Goal: Task Accomplishment & Management: Complete application form

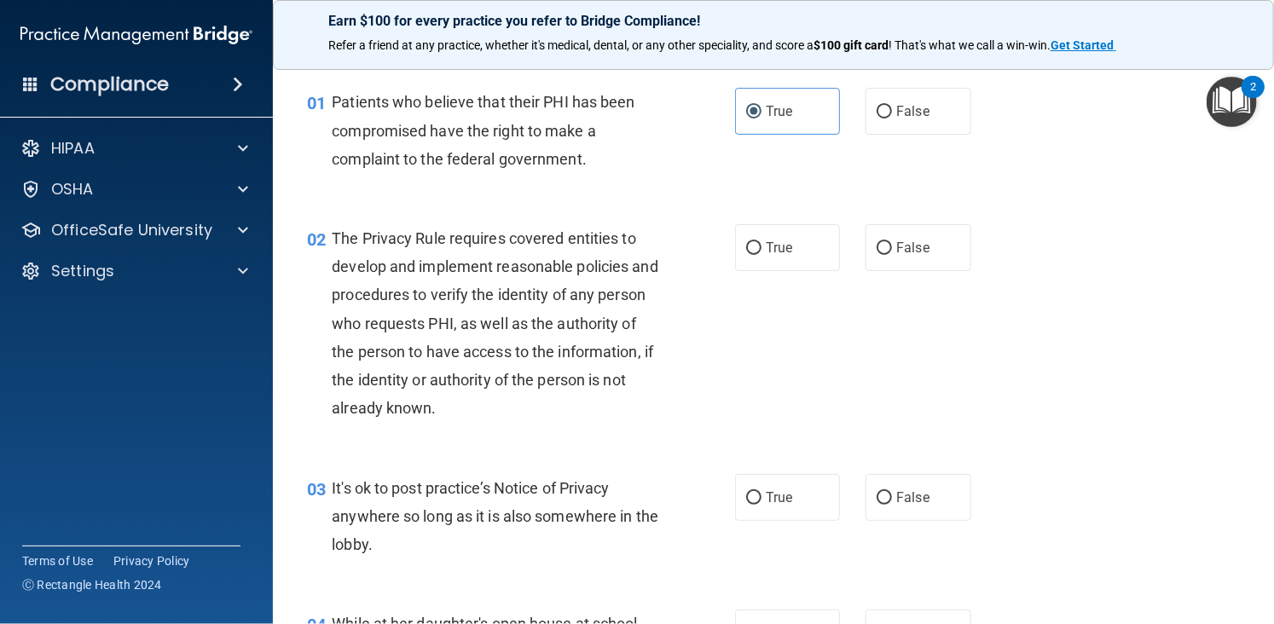
scroll to position [34, 0]
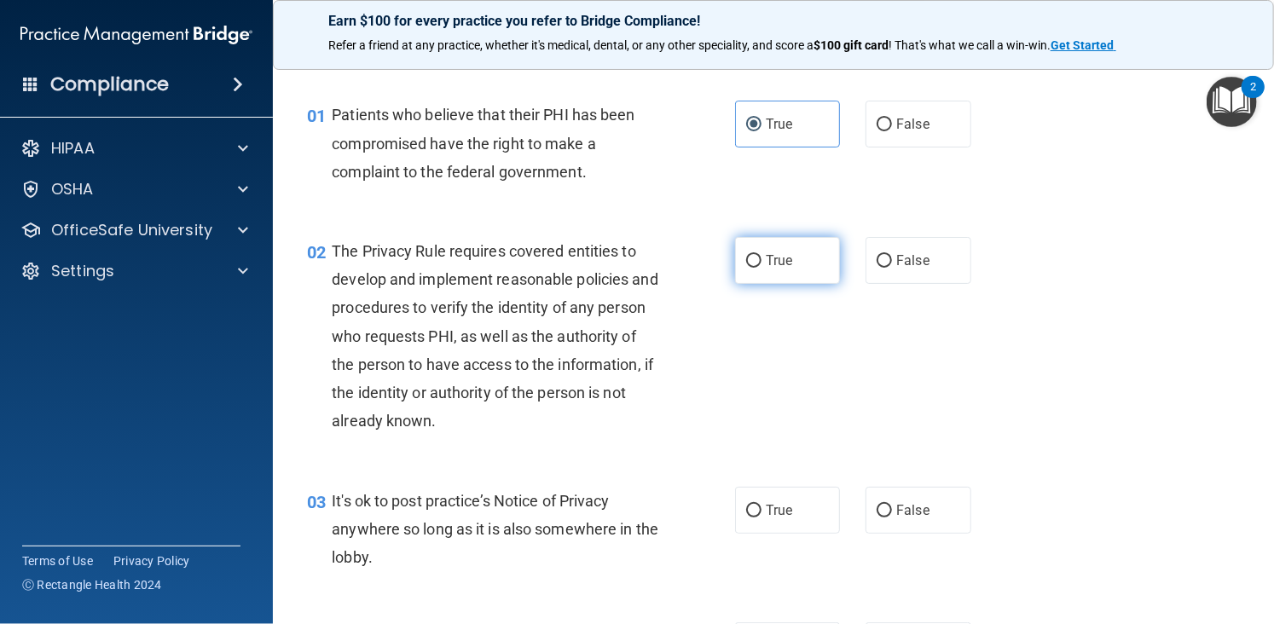
click at [751, 271] on label "True" at bounding box center [787, 260] width 105 height 47
click at [751, 268] on input "True" at bounding box center [753, 261] width 15 height 13
radio input "true"
click at [921, 524] on label "False" at bounding box center [917, 510] width 105 height 47
click at [892, 518] on input "False" at bounding box center [884, 511] width 15 height 13
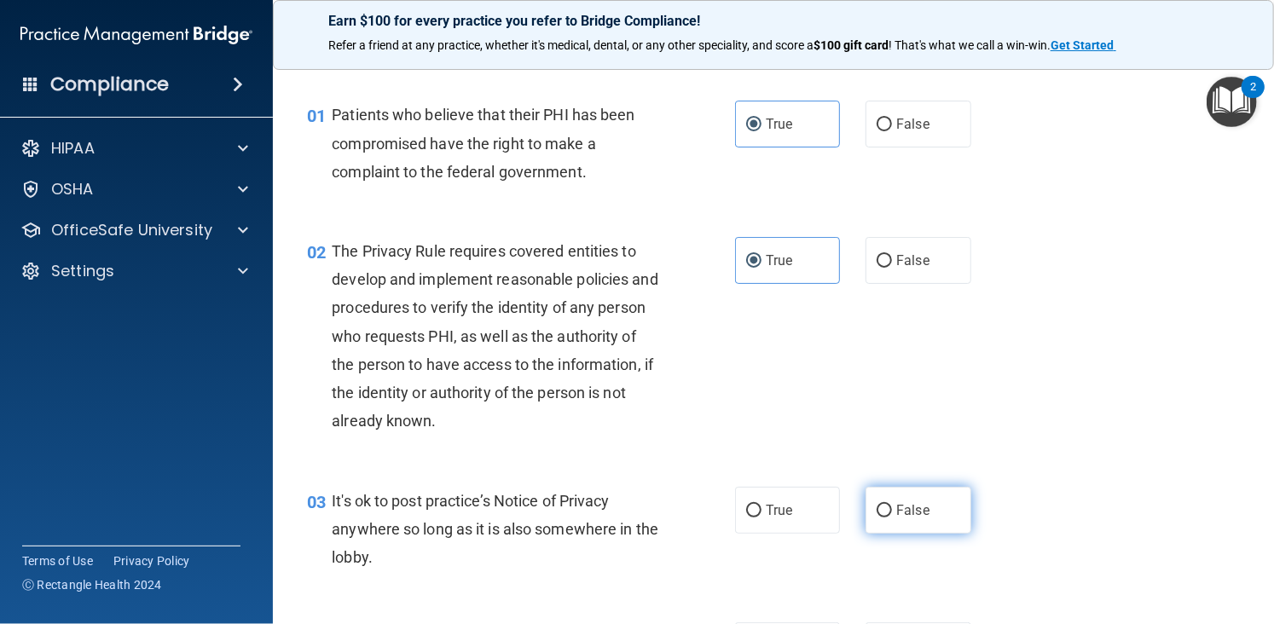
radio input "true"
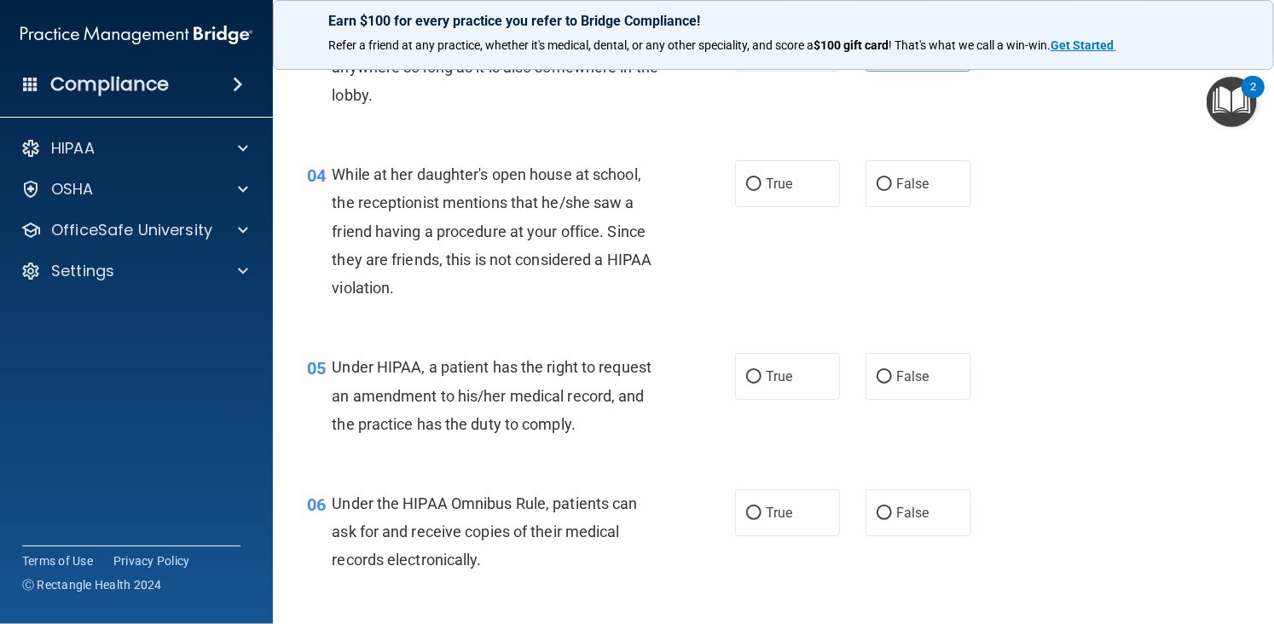
scroll to position [509, 0]
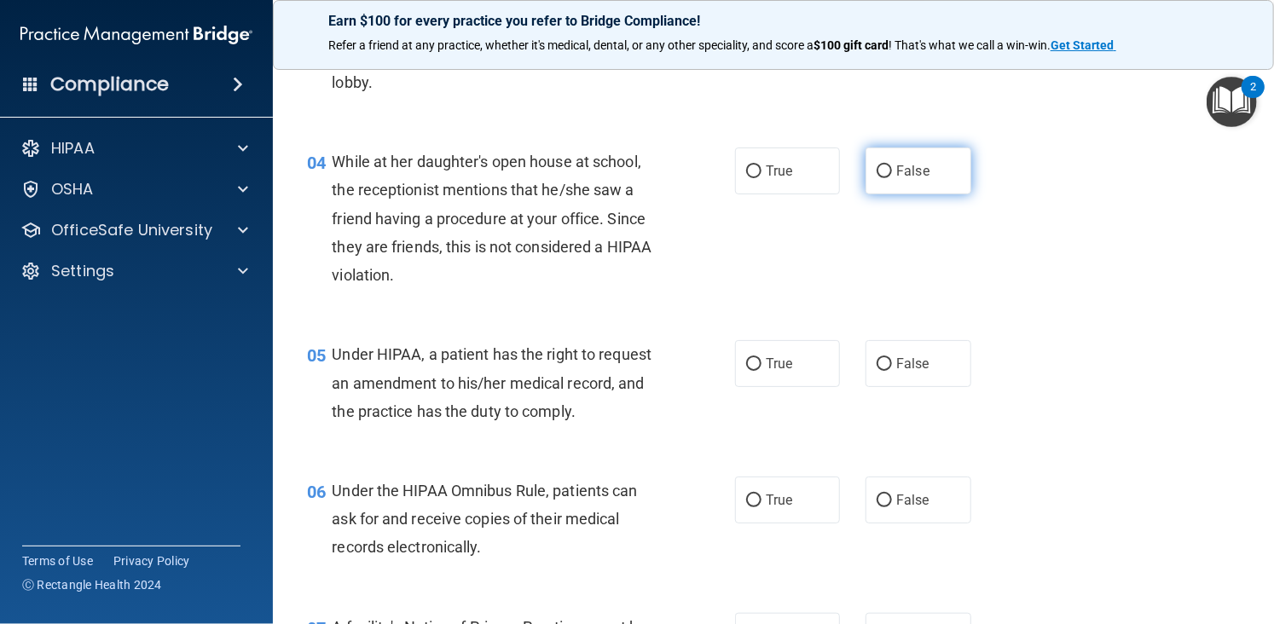
click at [879, 187] on label "False" at bounding box center [917, 171] width 105 height 47
click at [879, 178] on input "False" at bounding box center [884, 171] width 15 height 13
radio input "true"
click at [766, 366] on span "True" at bounding box center [779, 364] width 26 height 16
click at [761, 366] on input "True" at bounding box center [753, 364] width 15 height 13
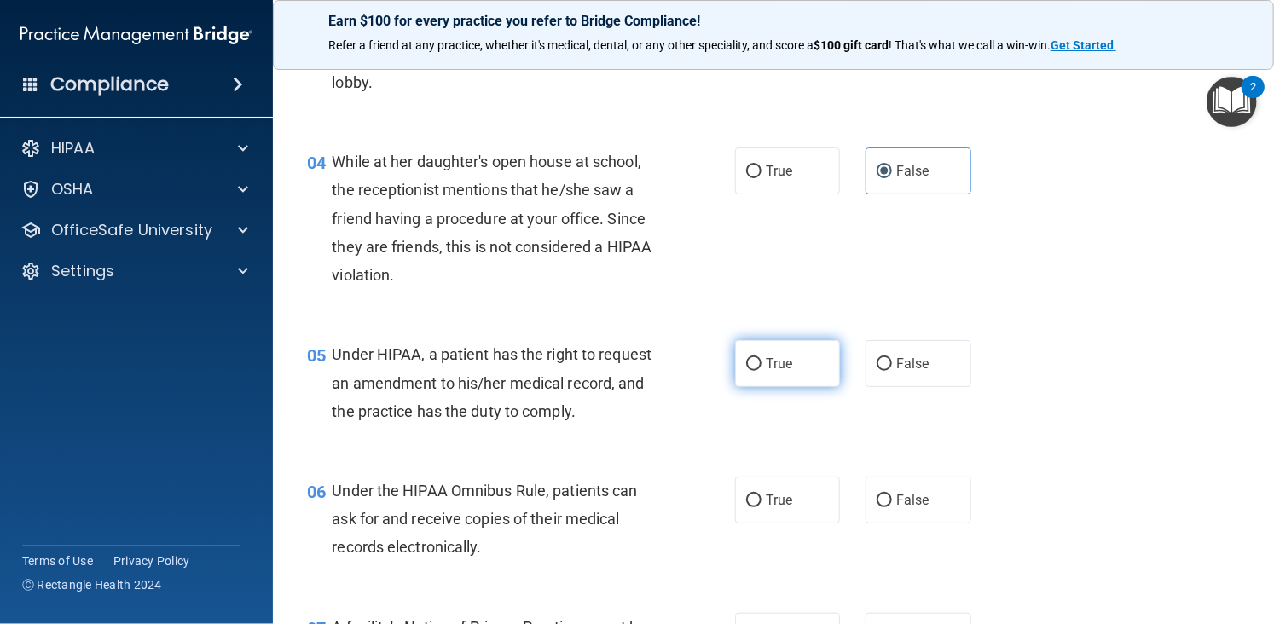
radio input "true"
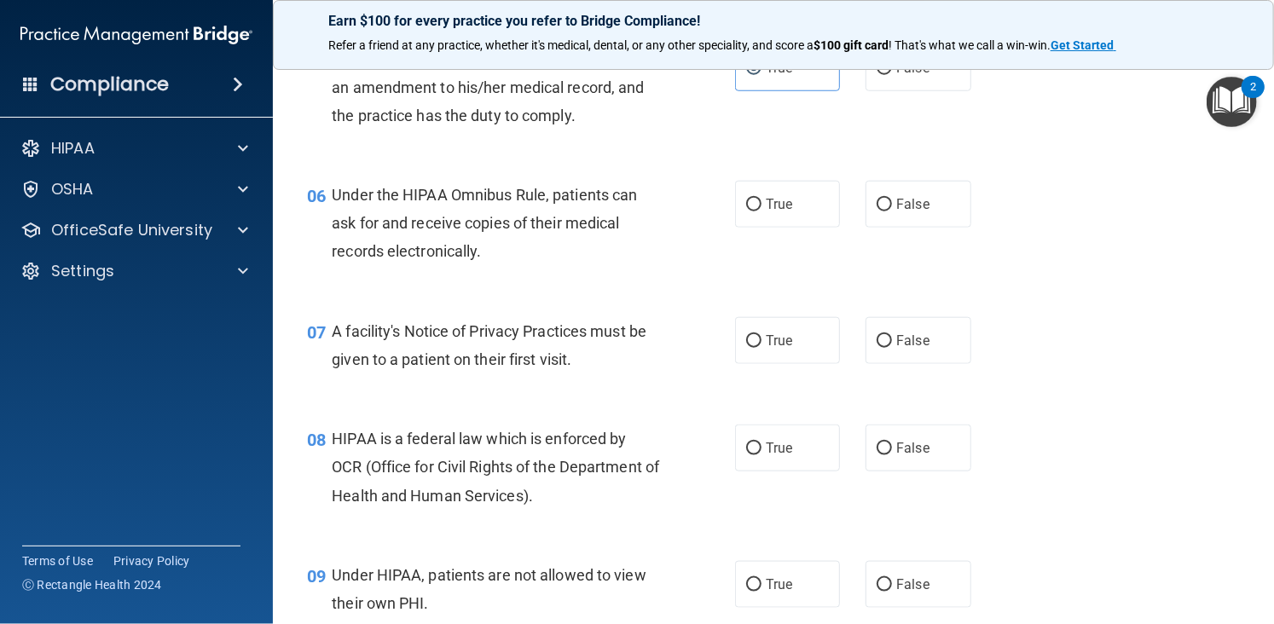
scroll to position [811, 0]
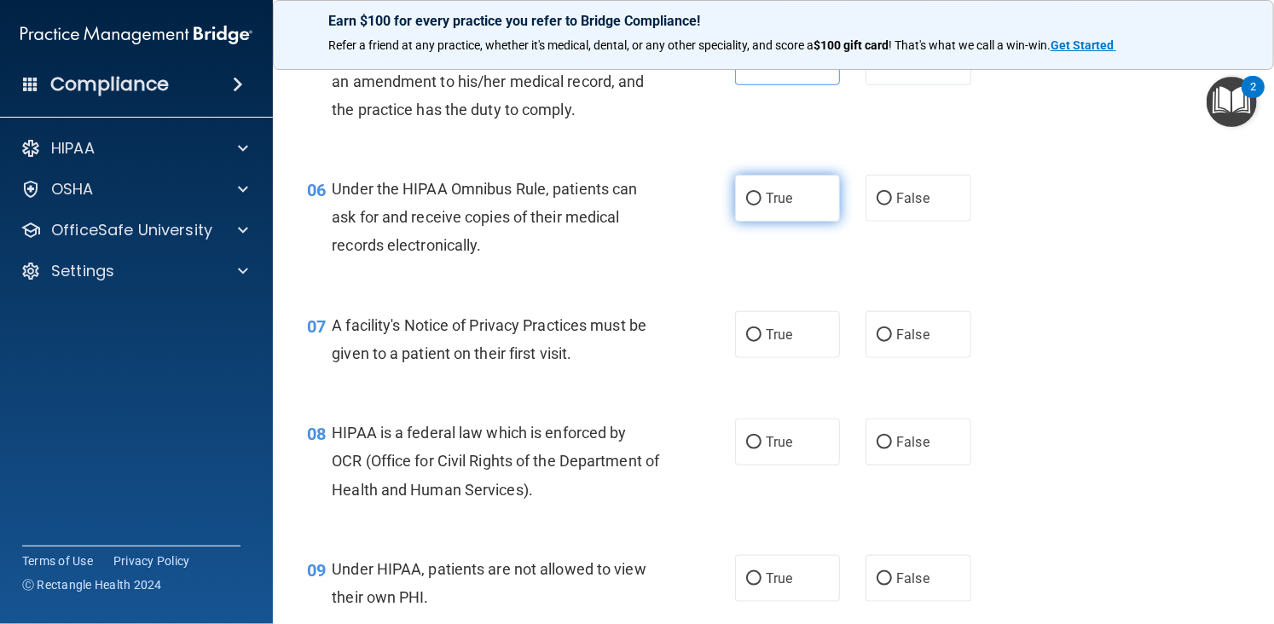
click at [774, 191] on span "True" at bounding box center [779, 198] width 26 height 16
click at [761, 193] on input "True" at bounding box center [753, 199] width 15 height 13
radio input "true"
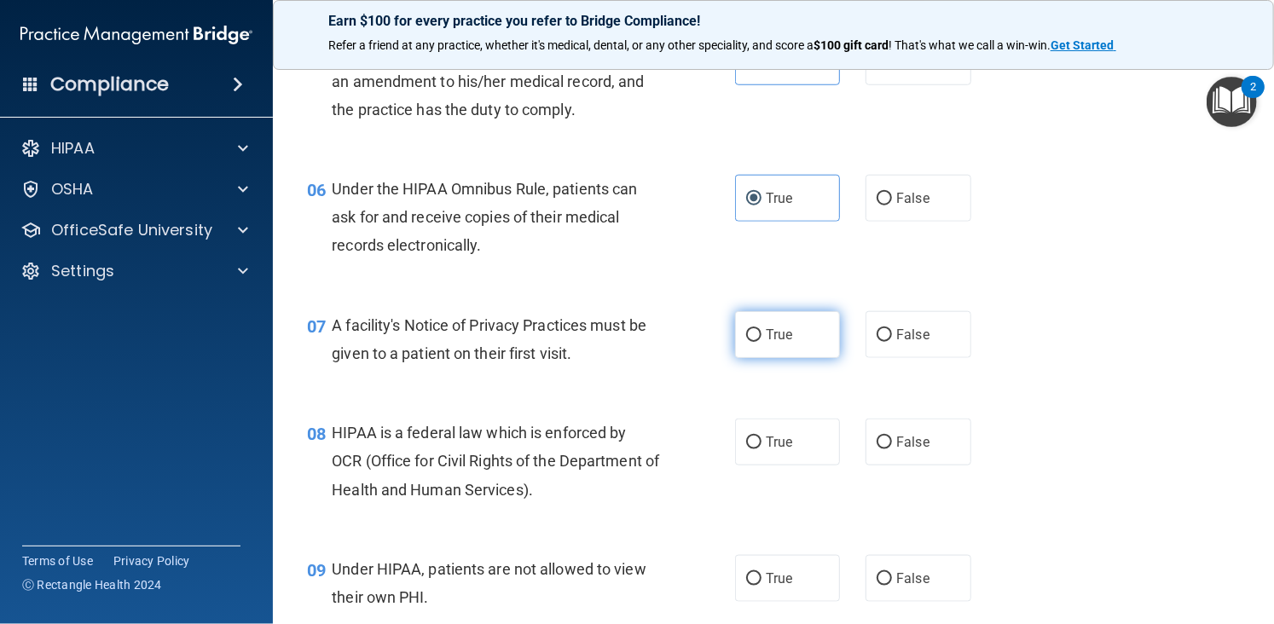
click at [821, 350] on label "True" at bounding box center [787, 334] width 105 height 47
click at [761, 342] on input "True" at bounding box center [753, 335] width 15 height 13
radio input "true"
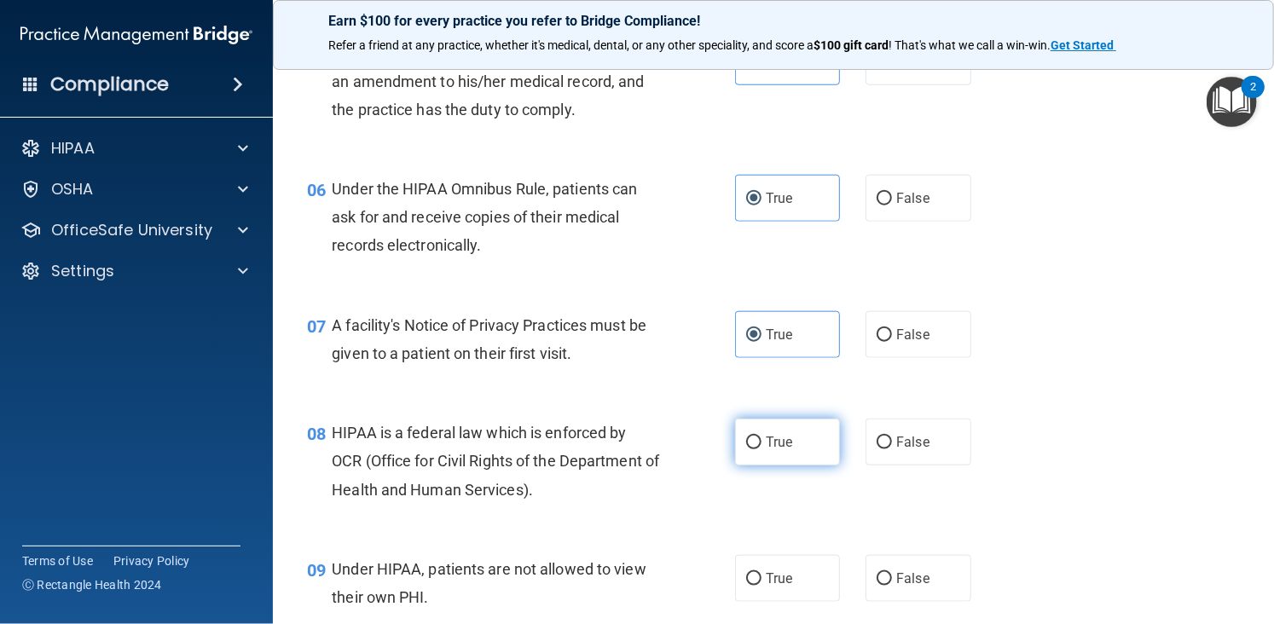
click at [784, 425] on label "True" at bounding box center [787, 442] width 105 height 47
click at [761, 437] on input "True" at bounding box center [753, 443] width 15 height 13
radio input "true"
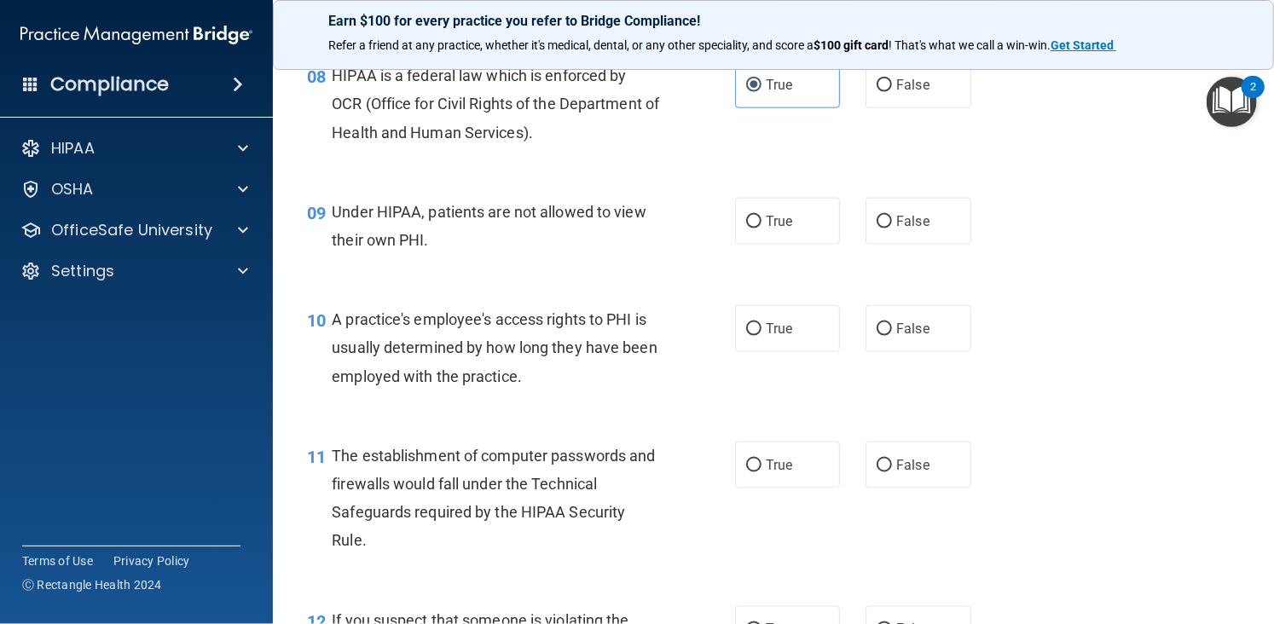
scroll to position [1174, 0]
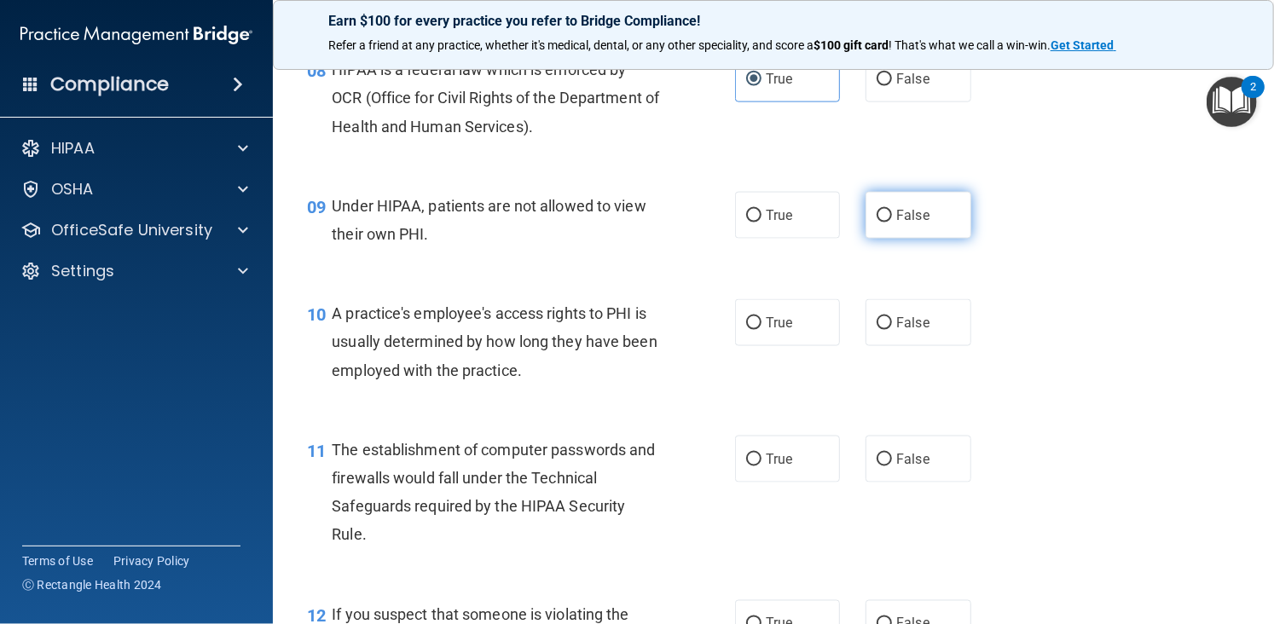
click at [896, 221] on span "False" at bounding box center [912, 215] width 33 height 16
click at [889, 221] on input "False" at bounding box center [884, 216] width 15 height 13
radio input "true"
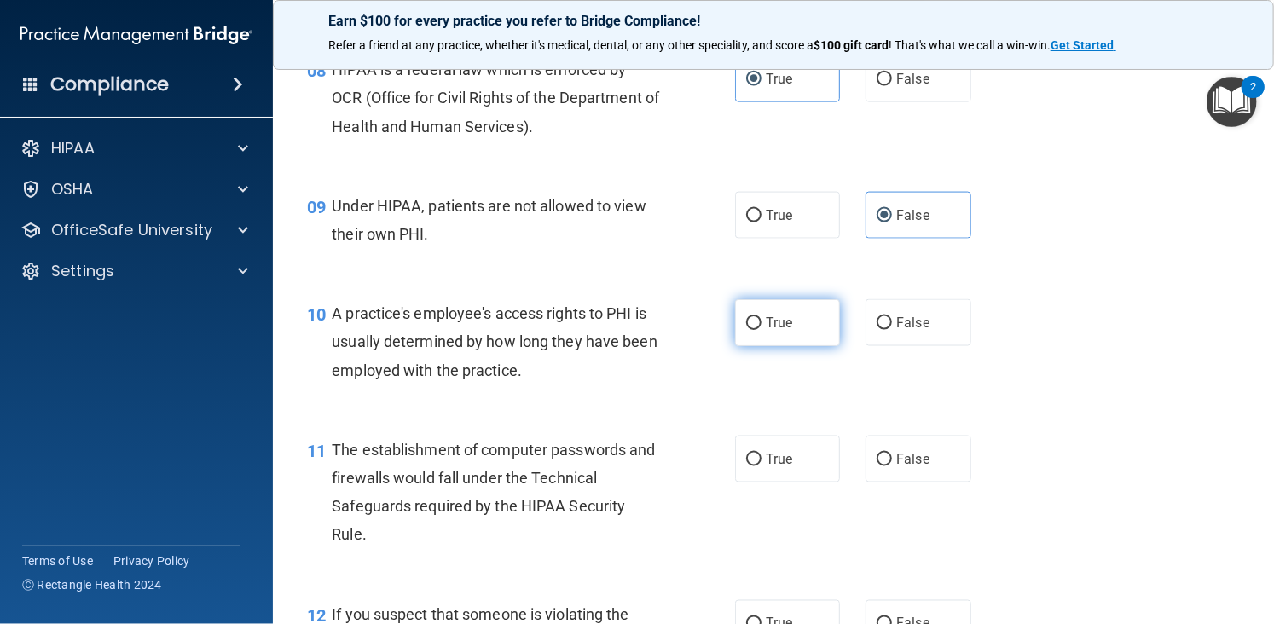
click at [810, 316] on label "True" at bounding box center [787, 322] width 105 height 47
click at [761, 317] on input "True" at bounding box center [753, 323] width 15 height 13
radio input "true"
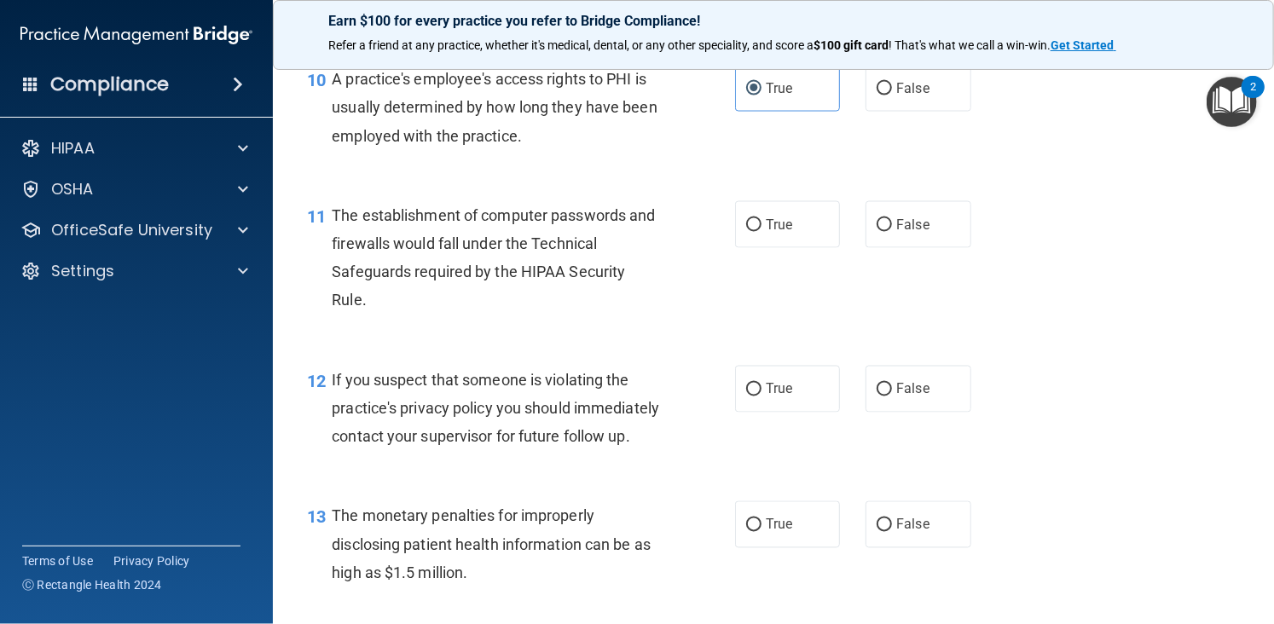
scroll to position [1433, 0]
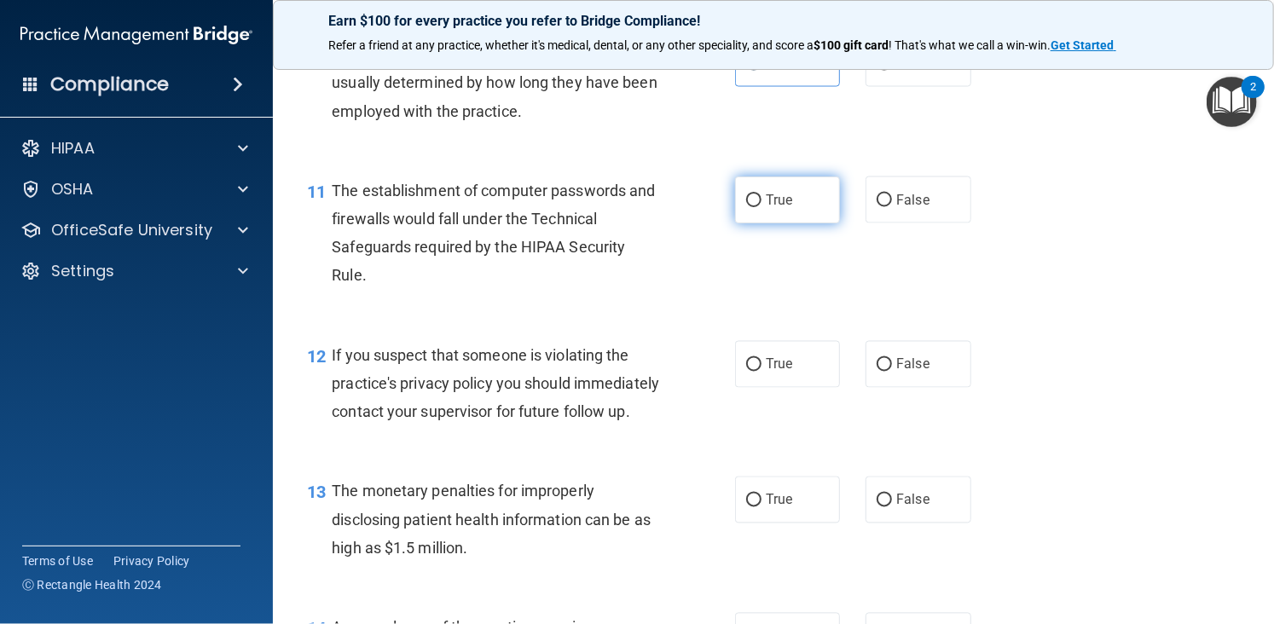
click at [766, 193] on span "True" at bounding box center [779, 200] width 26 height 16
click at [761, 194] on input "True" at bounding box center [753, 200] width 15 height 13
radio input "true"
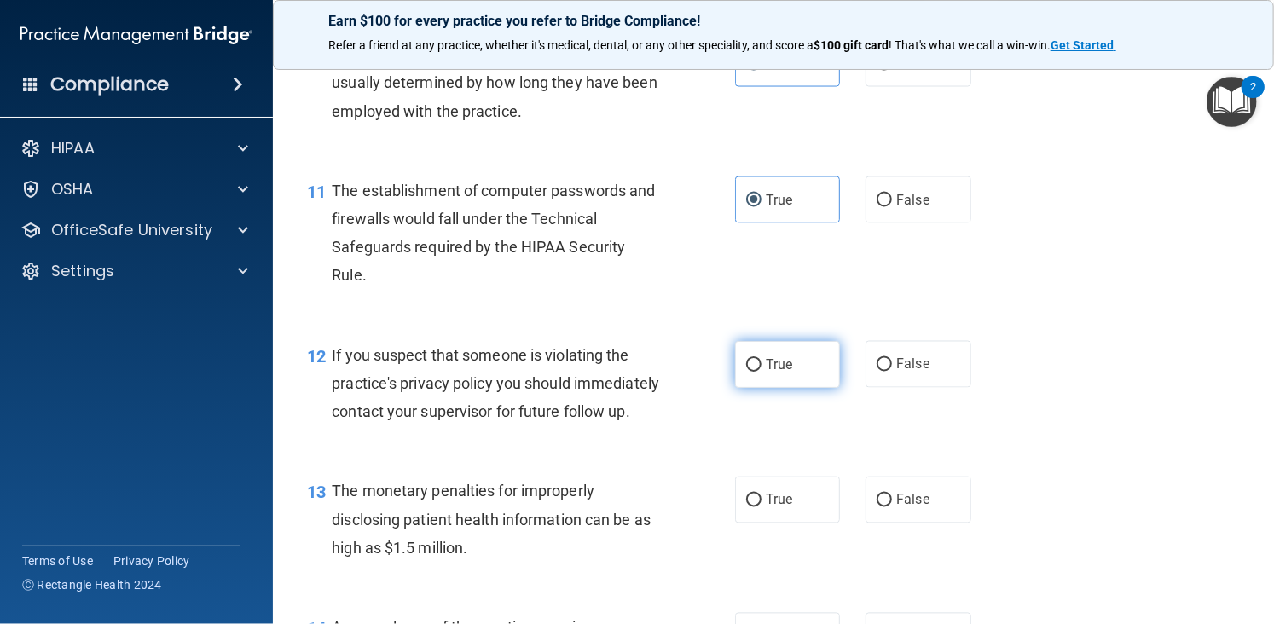
click at [757, 358] on label "True" at bounding box center [787, 364] width 105 height 47
click at [757, 359] on input "True" at bounding box center [753, 365] width 15 height 13
radio input "true"
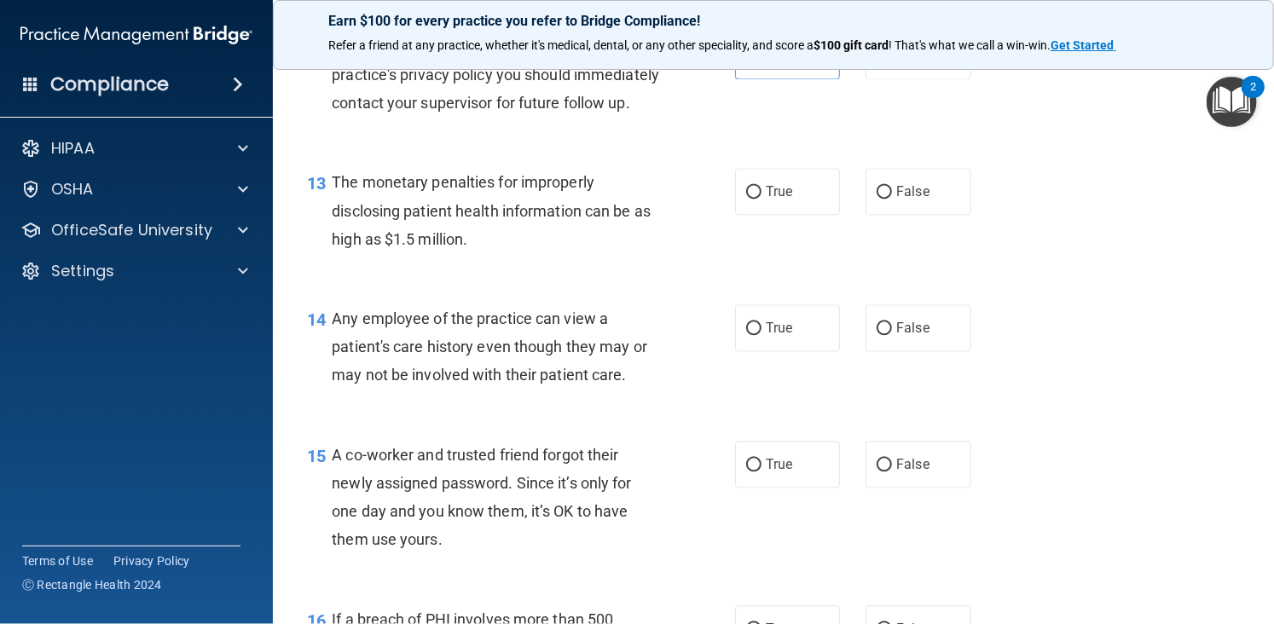
scroll to position [1754, 0]
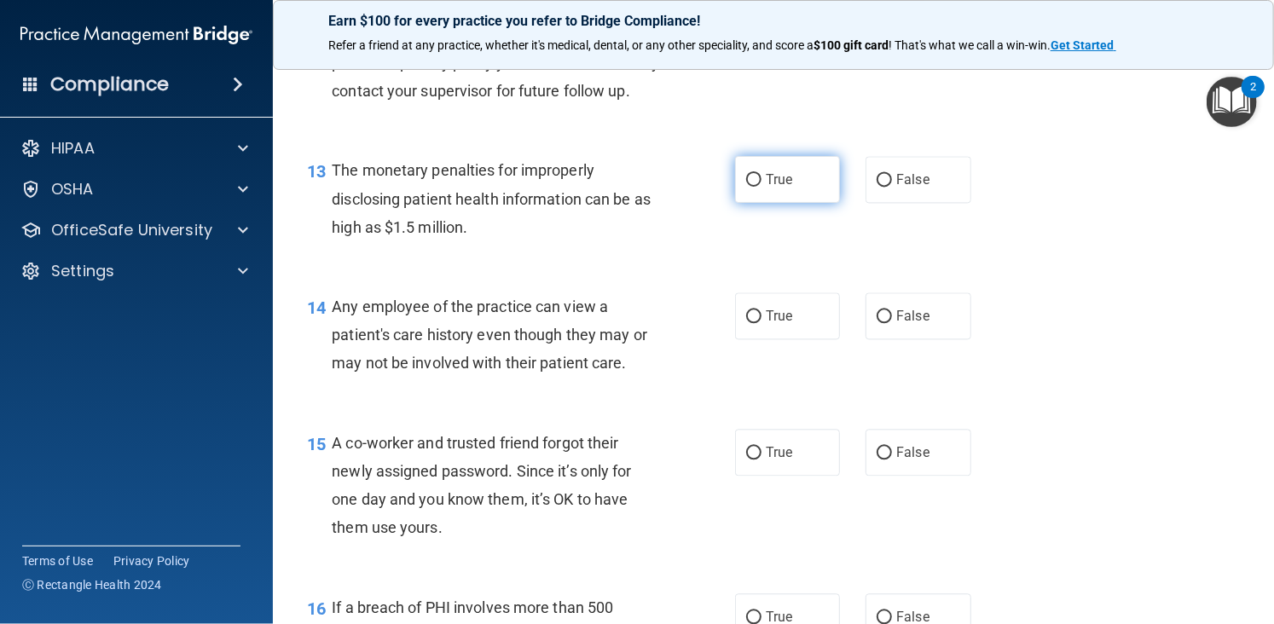
click at [801, 203] on label "True" at bounding box center [787, 179] width 105 height 47
click at [761, 187] on input "True" at bounding box center [753, 180] width 15 height 13
radio input "true"
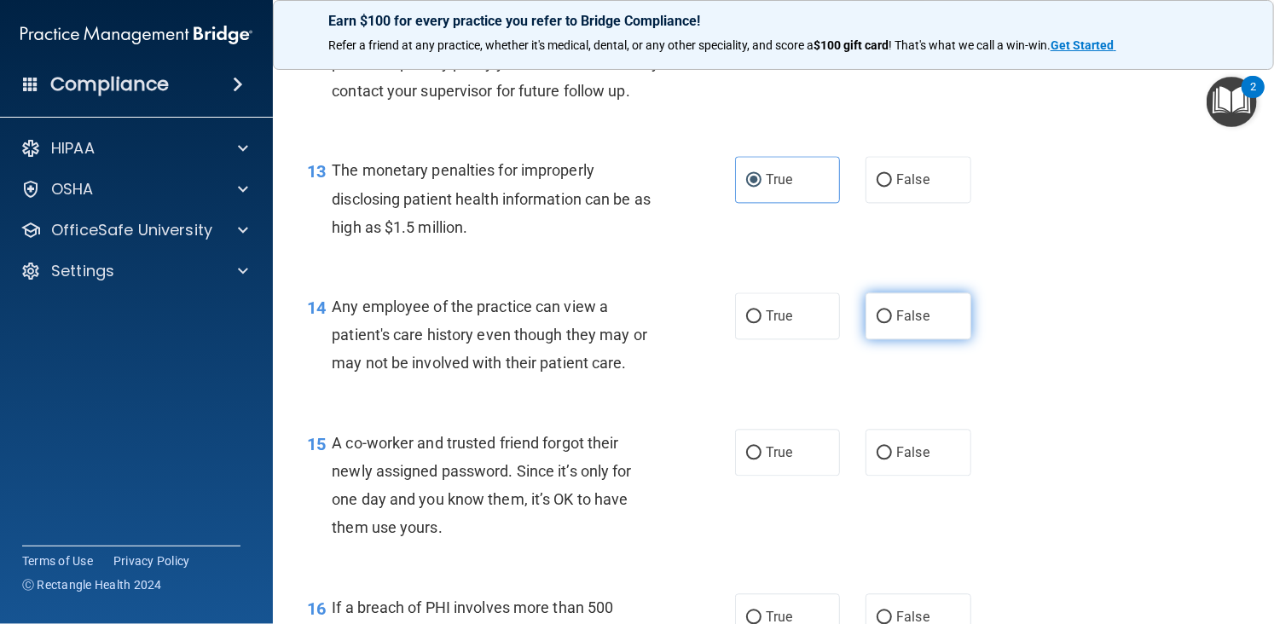
click at [887, 335] on label "False" at bounding box center [917, 315] width 105 height 47
click at [887, 323] on input "False" at bounding box center [884, 316] width 15 height 13
radio input "true"
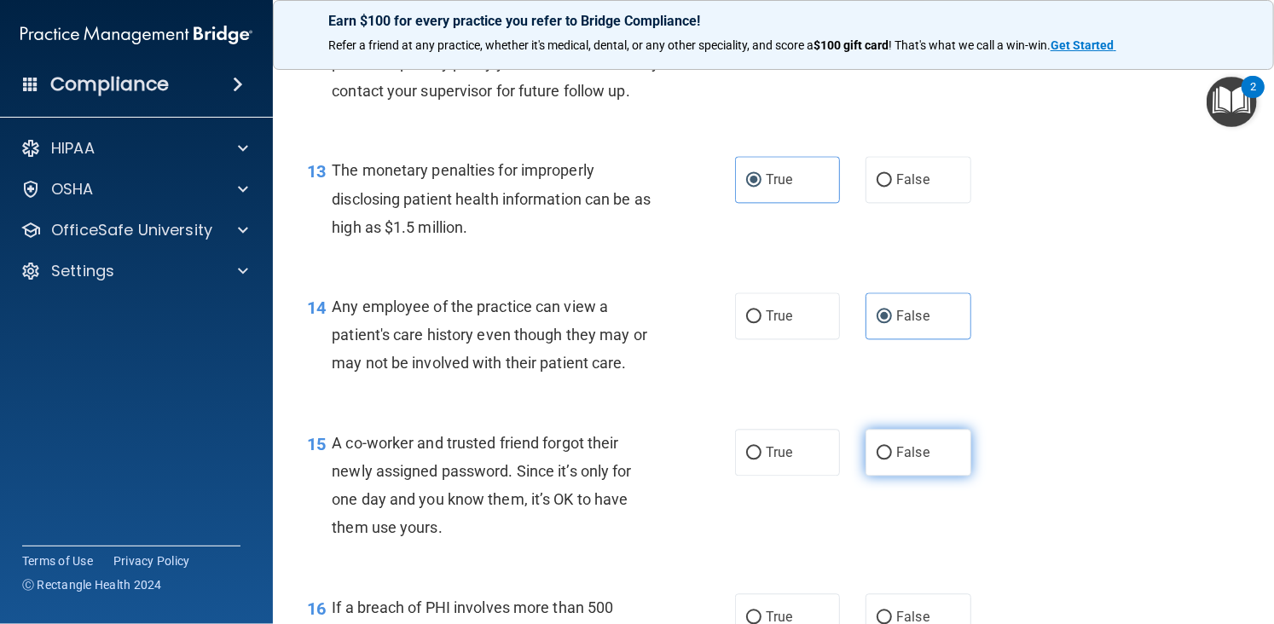
click at [906, 476] on label "False" at bounding box center [917, 452] width 105 height 47
click at [892, 460] on input "False" at bounding box center [884, 453] width 15 height 13
radio input "true"
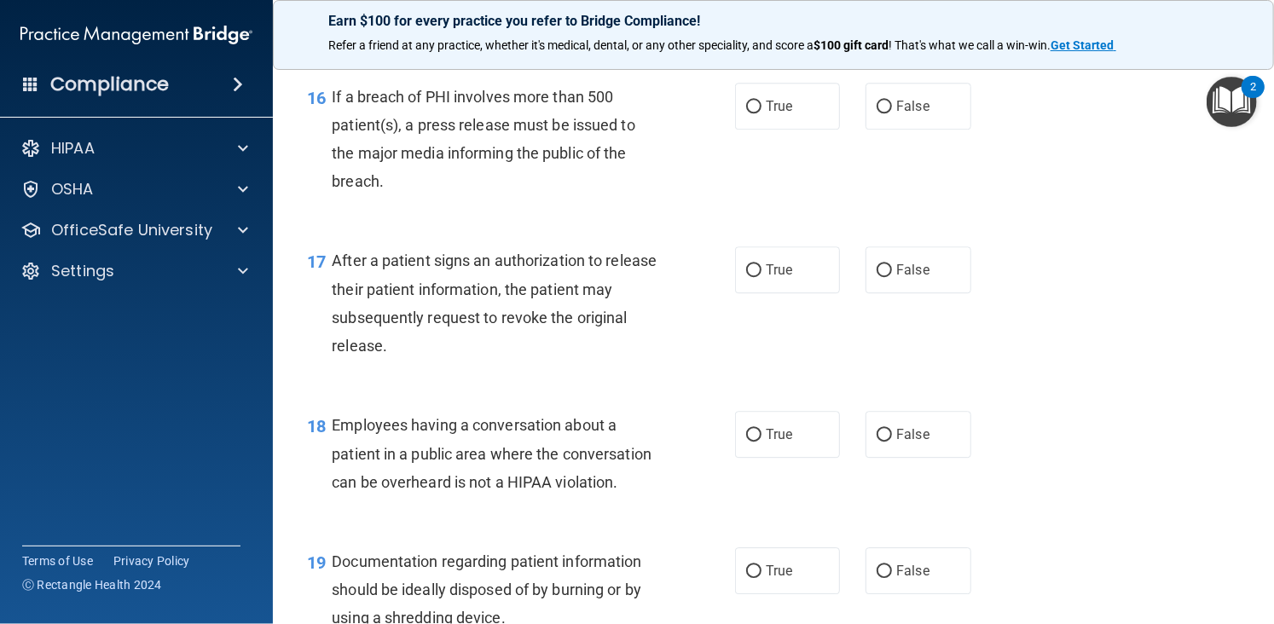
scroll to position [2295, 0]
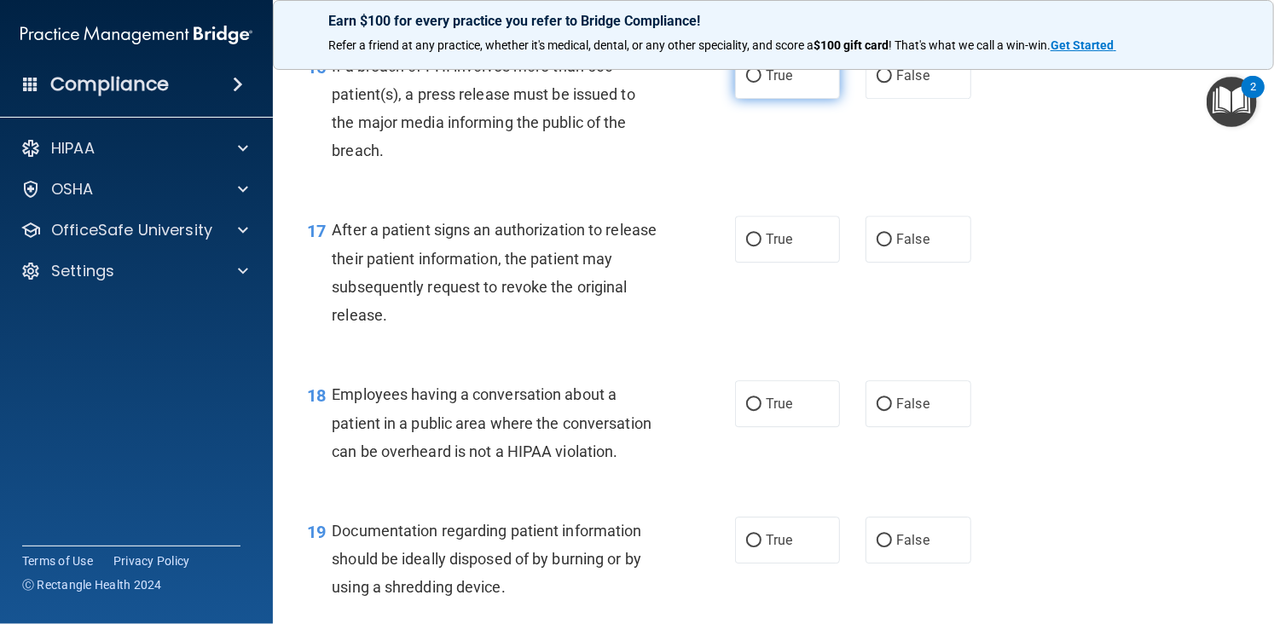
click at [759, 99] on label "True" at bounding box center [787, 75] width 105 height 47
click at [759, 83] on input "True" at bounding box center [753, 76] width 15 height 13
radio input "true"
